Goal: Task Accomplishment & Management: Manage account settings

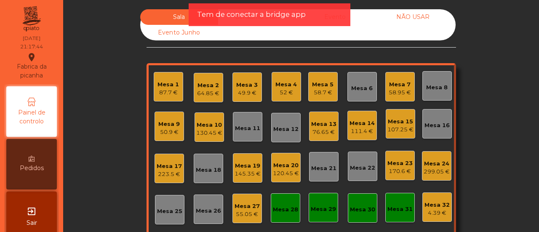
click at [284, 81] on div "Mesa 4" at bounding box center [285, 84] width 21 height 8
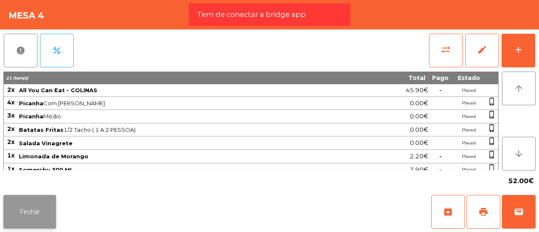
click at [42, 205] on button "Fechar" at bounding box center [29, 212] width 53 height 34
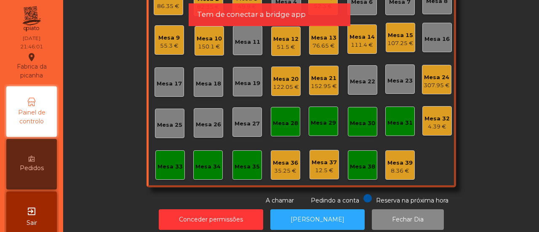
scroll to position [89, 0]
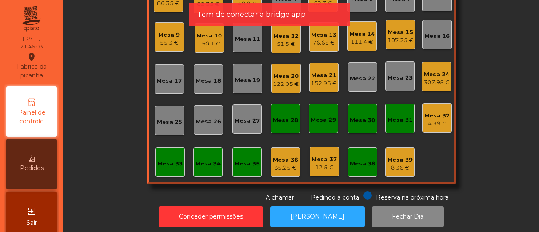
click at [174, 160] on div "Mesa 33" at bounding box center [169, 164] width 25 height 8
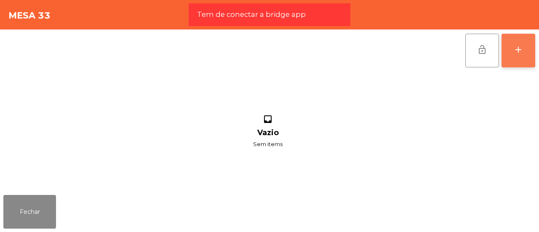
click at [519, 48] on div "add" at bounding box center [518, 50] width 10 height 10
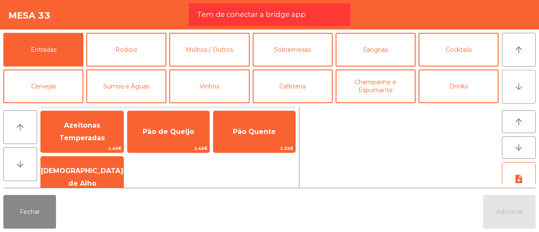
click at [524, 84] on button "arrow_downward" at bounding box center [519, 87] width 34 height 34
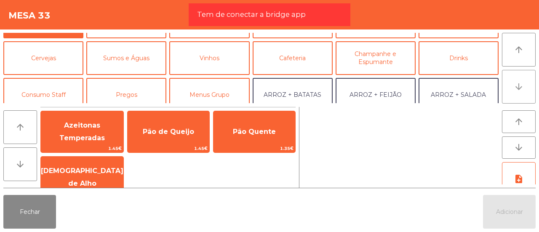
click at [524, 84] on button "arrow_downward" at bounding box center [519, 87] width 34 height 34
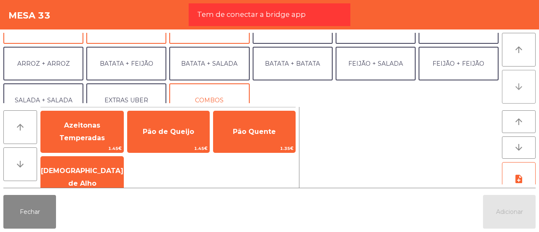
scroll to position [109, 0]
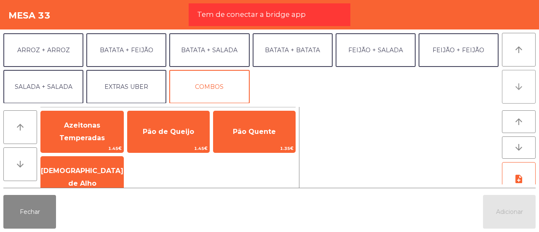
click at [524, 84] on button "arrow_downward" at bounding box center [519, 87] width 34 height 34
click at [520, 48] on icon "arrow_upward" at bounding box center [518, 50] width 10 height 10
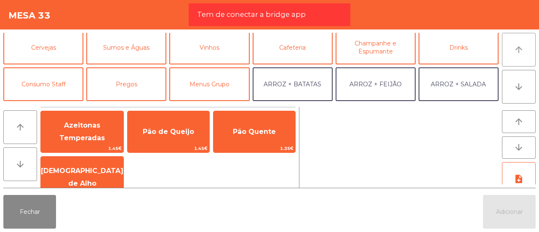
scroll to position [36, 0]
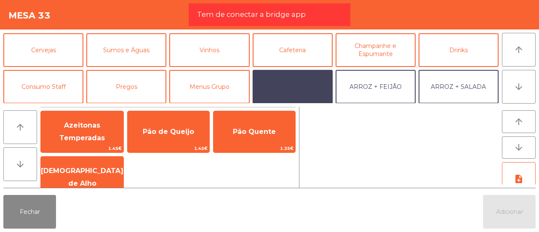
click at [298, 83] on button "ARROZ + BATATAS" at bounding box center [293, 87] width 80 height 34
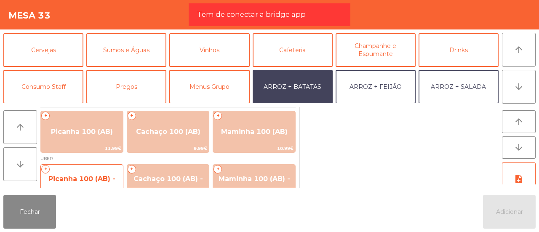
click at [71, 177] on span "Picanha 100 (AB) - UBER" at bounding box center [81, 185] width 67 height 21
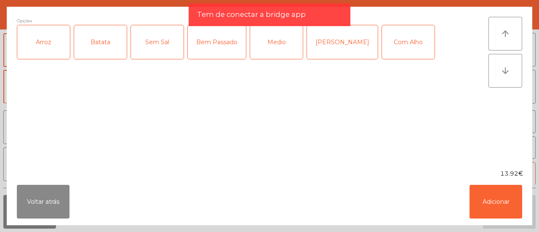
click at [45, 47] on div "Arroz" at bounding box center [43, 42] width 53 height 34
click at [95, 43] on div "Batata" at bounding box center [100, 42] width 53 height 34
click at [200, 42] on div "Bem Passado" at bounding box center [217, 42] width 58 height 34
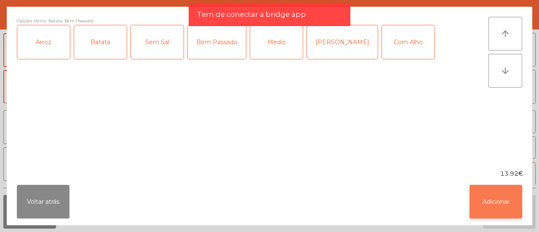
click at [484, 213] on button "Adicionar" at bounding box center [495, 202] width 53 height 34
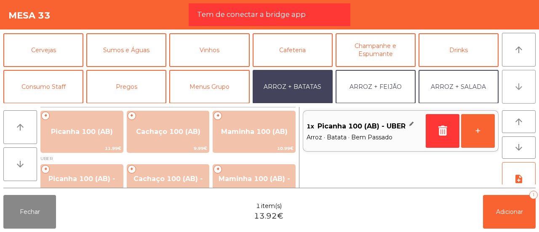
click at [513, 85] on button "arrow_downward" at bounding box center [519, 87] width 34 height 34
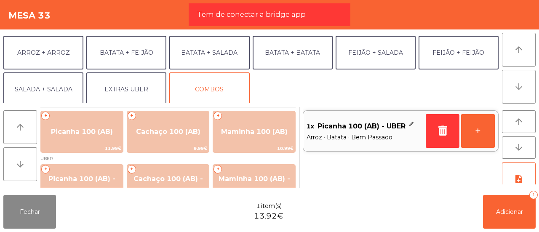
scroll to position [109, 0]
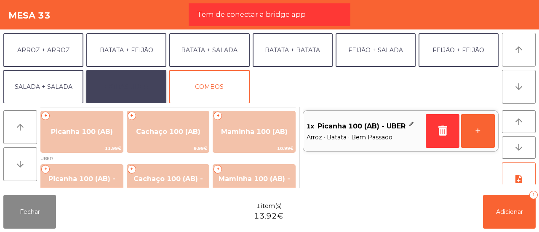
click at [126, 78] on button "EXTRAS UBER" at bounding box center [126, 87] width 80 height 34
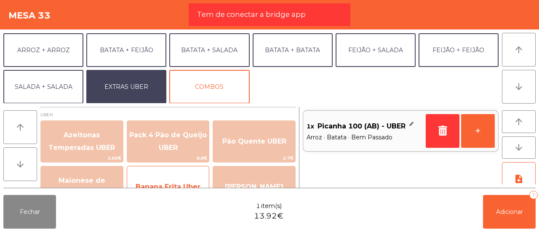
click at [178, 172] on div "Banana Frita Uber 1.8€" at bounding box center [168, 187] width 83 height 42
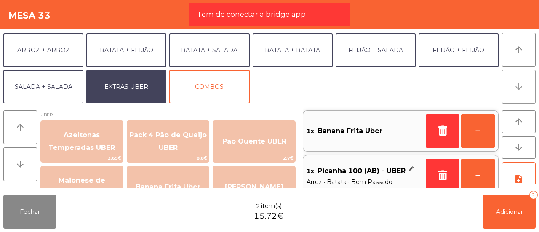
click at [521, 86] on icon "arrow_downward" at bounding box center [518, 87] width 10 height 10
click at [24, 163] on icon "arrow_downward" at bounding box center [20, 164] width 10 height 10
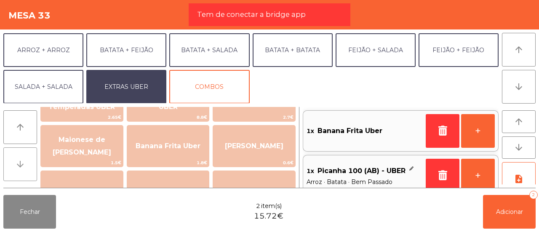
click at [24, 163] on icon "arrow_downward" at bounding box center [20, 164] width 10 height 10
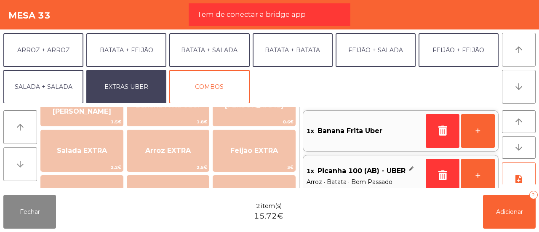
click at [24, 163] on icon "arrow_downward" at bounding box center [20, 164] width 10 height 10
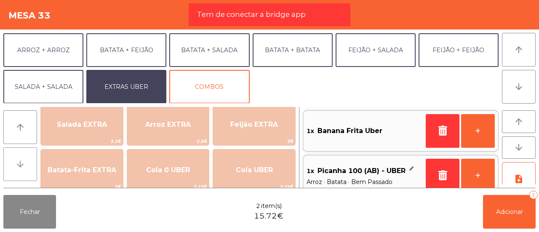
scroll to position [123, 0]
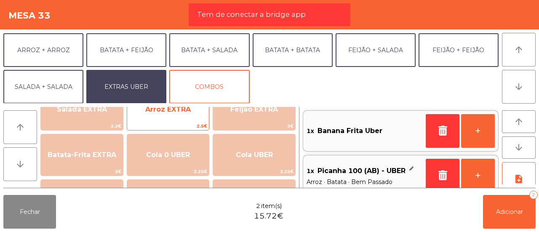
click at [188, 115] on span "Arroz EXTRA" at bounding box center [168, 109] width 82 height 23
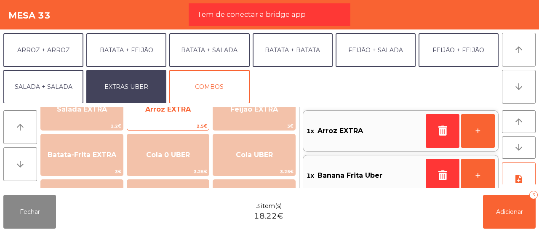
scroll to position [3, 0]
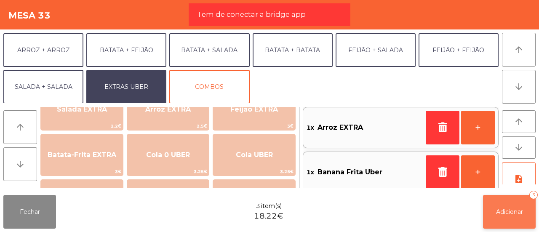
click at [508, 202] on button "Adicionar 3" at bounding box center [509, 212] width 53 height 34
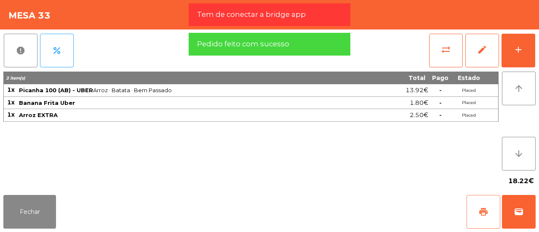
click at [484, 213] on span "print" at bounding box center [483, 212] width 10 height 10
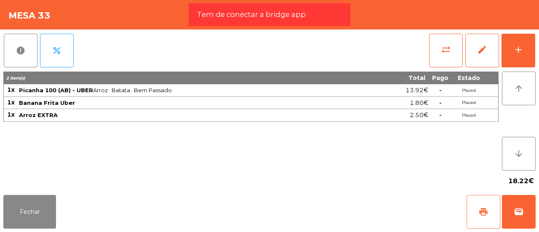
click at [490, 219] on button "print" at bounding box center [483, 212] width 34 height 34
click at [531, 223] on button "wallet" at bounding box center [519, 212] width 34 height 34
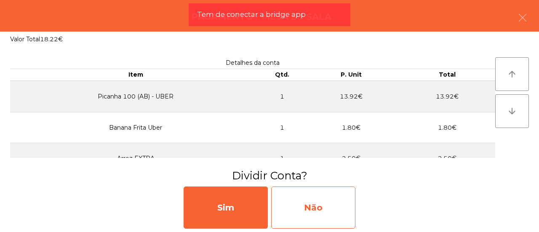
click at [278, 210] on div "Não" at bounding box center [313, 207] width 84 height 42
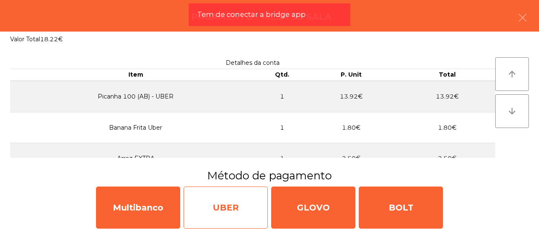
click at [207, 204] on div "UBER" at bounding box center [225, 207] width 84 height 42
select select "**"
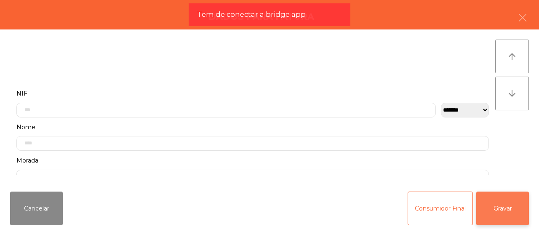
click at [514, 209] on button "Gravar" at bounding box center [502, 208] width 53 height 34
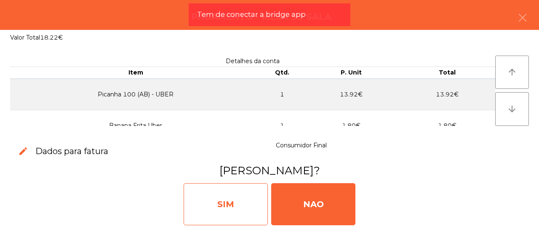
click at [222, 216] on div "SIM" at bounding box center [225, 204] width 84 height 42
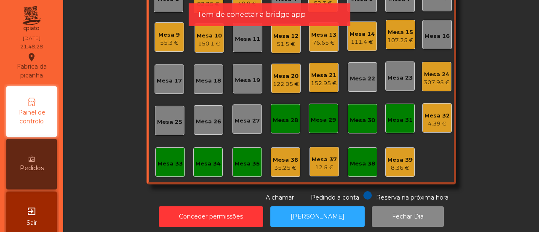
click at [463, 76] on div "Sala warning Consumo Staff Evento NÃO USAR Evento Junho Mesa 1 Mesa 2 82.35 € M…" at bounding box center [300, 61] width 453 height 282
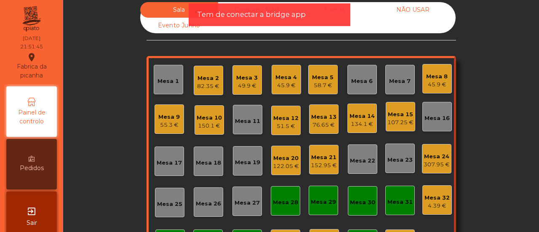
scroll to position [0, 0]
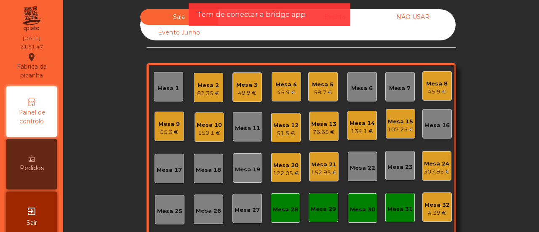
click at [433, 80] on div "Mesa 8" at bounding box center [436, 84] width 21 height 8
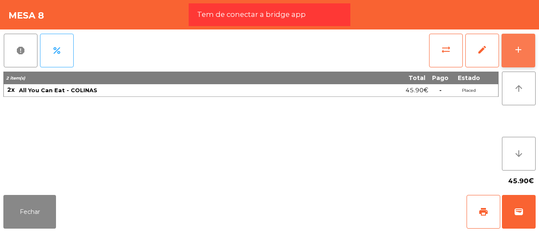
click at [518, 57] on button "add" at bounding box center [518, 51] width 34 height 34
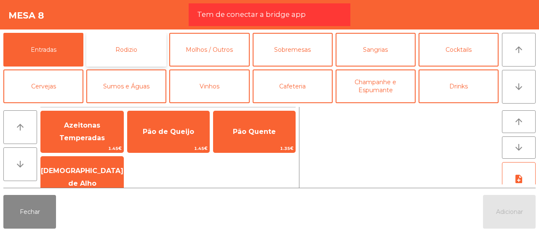
click at [126, 54] on button "Rodizio" at bounding box center [126, 50] width 80 height 34
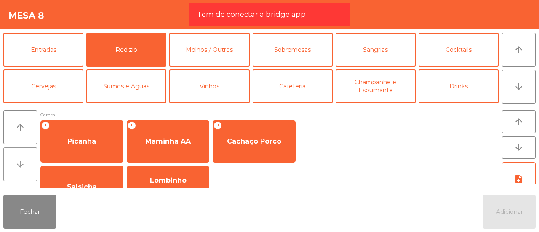
click at [31, 169] on button "arrow_downward" at bounding box center [20, 164] width 34 height 34
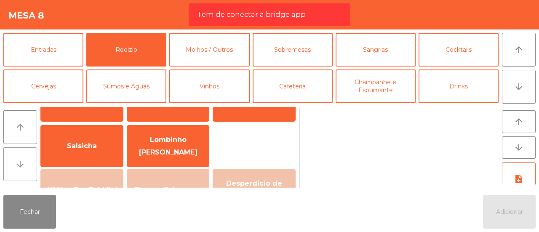
click at [31, 169] on button "arrow_downward" at bounding box center [20, 164] width 34 height 34
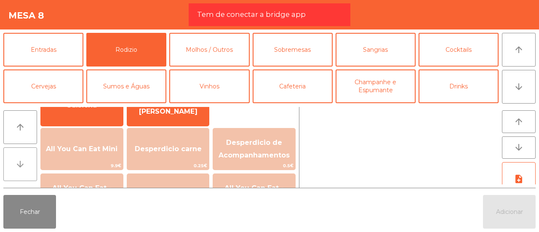
click at [31, 169] on button "arrow_downward" at bounding box center [20, 164] width 34 height 34
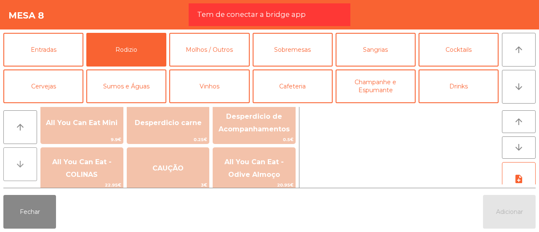
scroll to position [123, 0]
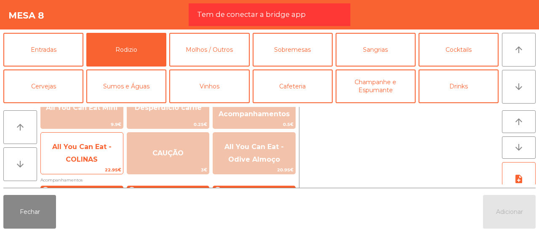
click at [76, 154] on span "All You Can Eat - COLINAS" at bounding box center [82, 154] width 82 height 36
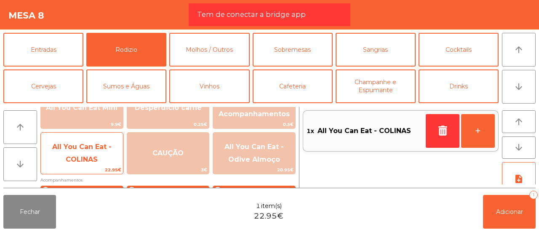
click at [76, 154] on span "All You Can Eat - COLINAS" at bounding box center [82, 154] width 82 height 36
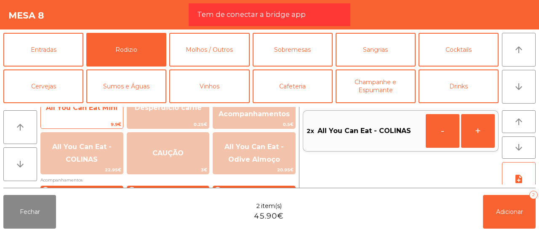
click at [80, 122] on span "9.9€" at bounding box center [82, 124] width 82 height 8
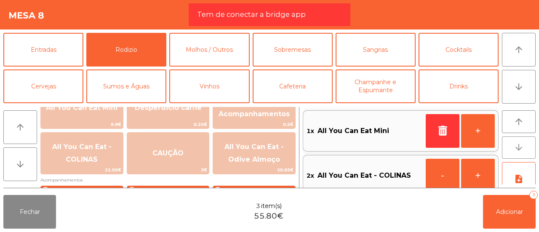
click at [523, 143] on icon "arrow_downward" at bounding box center [518, 147] width 10 height 10
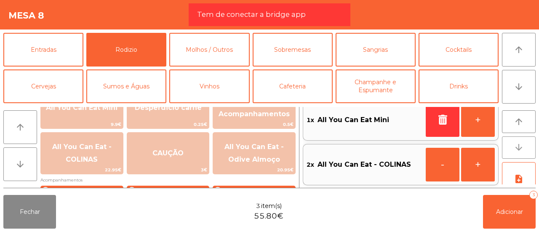
click at [512, 146] on button "arrow_downward" at bounding box center [519, 147] width 34 height 23
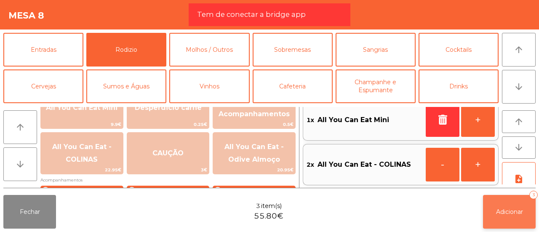
click at [519, 209] on span "Adicionar" at bounding box center [509, 212] width 27 height 8
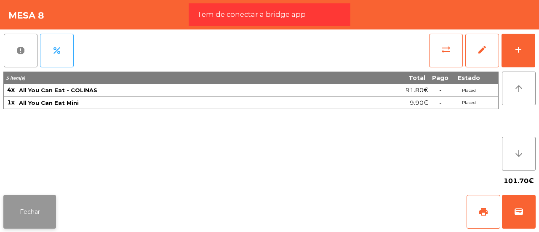
click at [32, 205] on button "Fechar" at bounding box center [29, 212] width 53 height 34
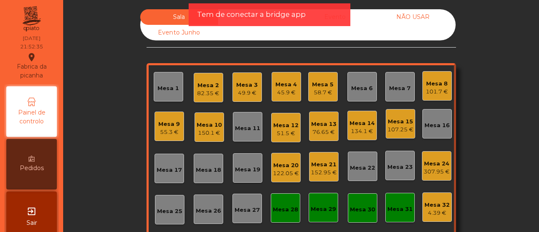
click at [432, 85] on div "Mesa 8" at bounding box center [436, 84] width 22 height 8
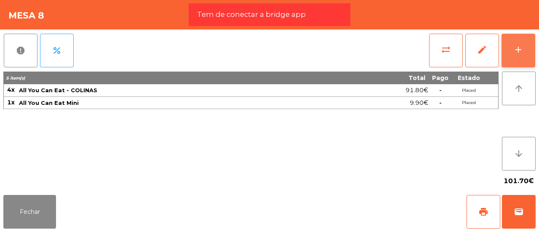
click at [514, 44] on button "add" at bounding box center [518, 51] width 34 height 34
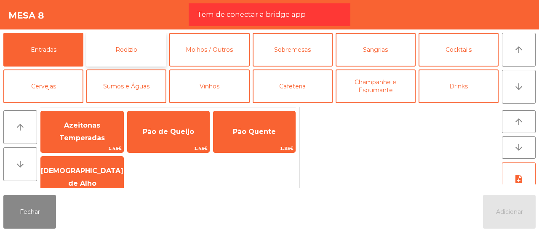
click at [135, 38] on button "Rodizio" at bounding box center [126, 50] width 80 height 34
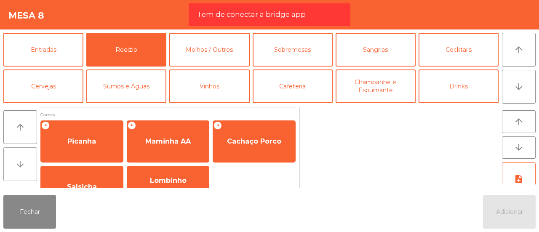
click at [24, 161] on icon "arrow_downward" at bounding box center [20, 164] width 10 height 10
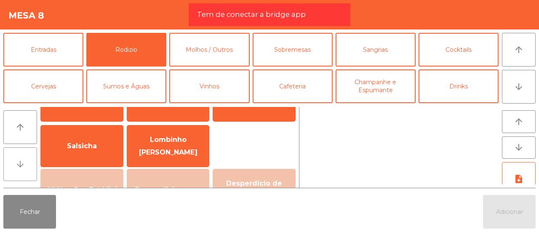
click at [24, 161] on icon "arrow_downward" at bounding box center [20, 164] width 10 height 10
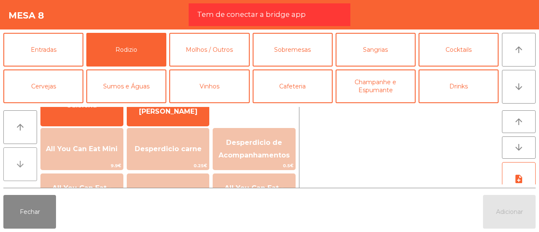
click at [24, 161] on icon "arrow_downward" at bounding box center [20, 164] width 10 height 10
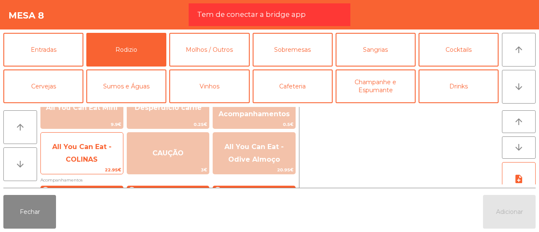
click at [69, 148] on span "All You Can Eat - COLINAS" at bounding box center [81, 153] width 59 height 21
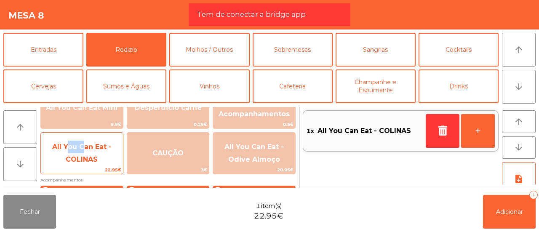
click at [69, 148] on span "All You Can Eat - COLINAS" at bounding box center [81, 153] width 59 height 21
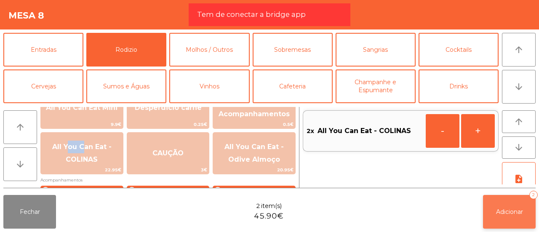
click at [518, 220] on button "Adicionar 2" at bounding box center [509, 212] width 53 height 34
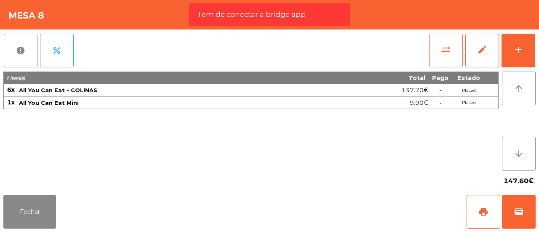
click at [455, 172] on div "147.60€" at bounding box center [269, 180] width 532 height 21
click at [31, 211] on button "Fechar" at bounding box center [29, 212] width 53 height 34
